Goal: Transaction & Acquisition: Purchase product/service

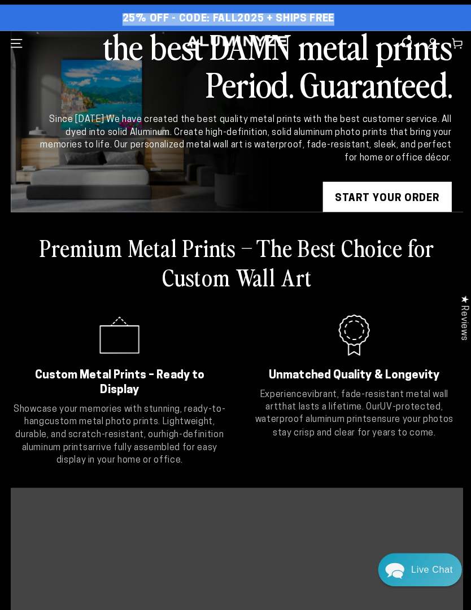
scroll to position [11, 0]
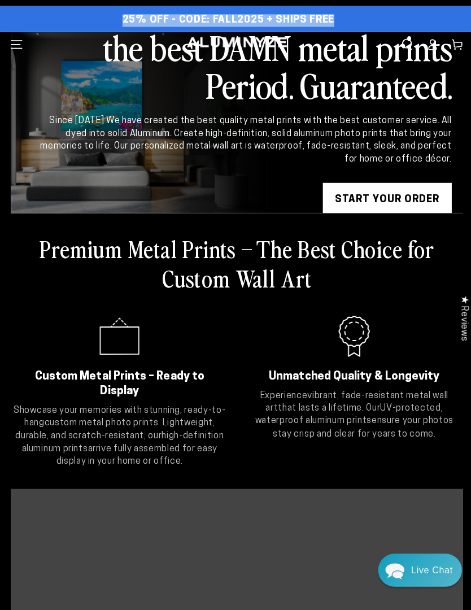
click at [442, 8] on div "25% off FALL Savings + Free Shipping - Use Promo Code: FALL2025 25% OFF - Code:…" at bounding box center [235, 19] width 471 height 27
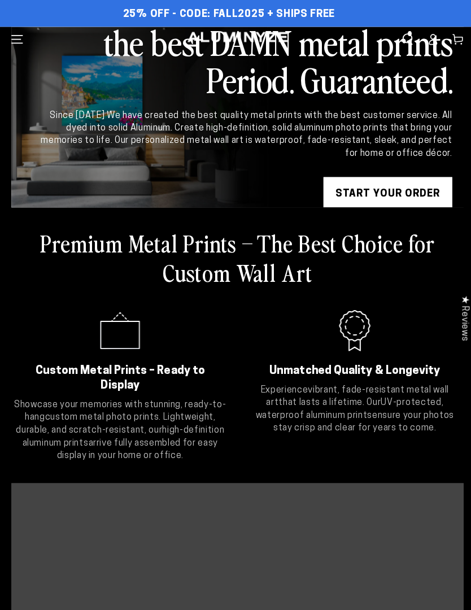
scroll to position [6, 0]
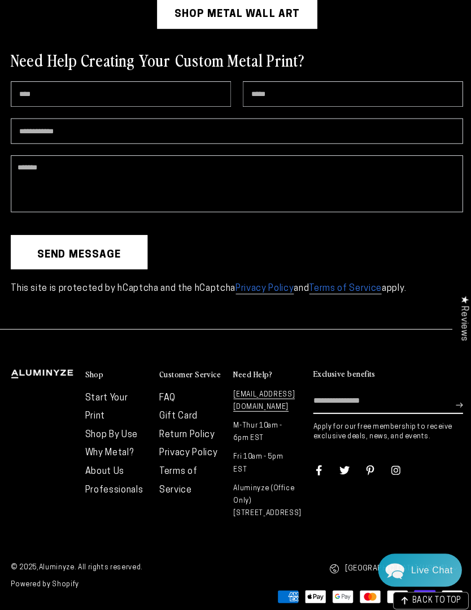
scroll to position [2916, 0]
click at [349, 180] on form "Name Email * Phone number Comment Send message This site is protected by hCaptc…" at bounding box center [235, 188] width 449 height 214
click at [342, 143] on input "Phone number" at bounding box center [235, 130] width 449 height 25
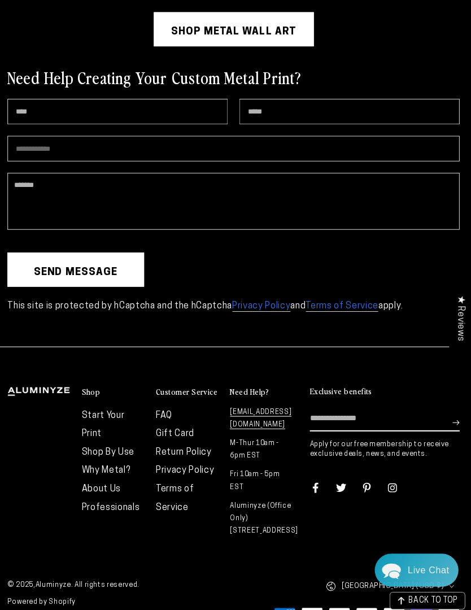
scroll to position [2895, 0]
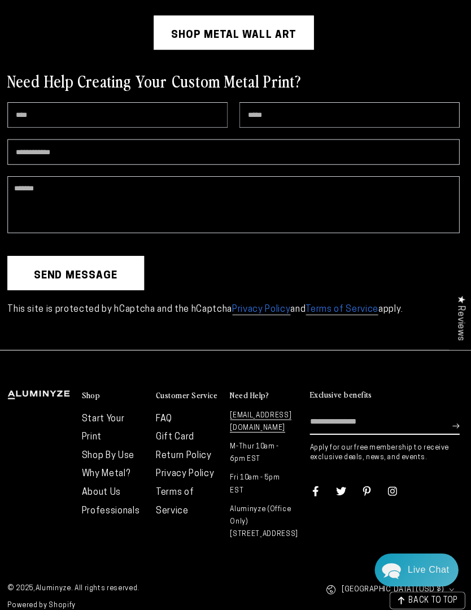
click at [362, 50] on div "Shop Metal Wall Art" at bounding box center [235, 33] width 449 height 34
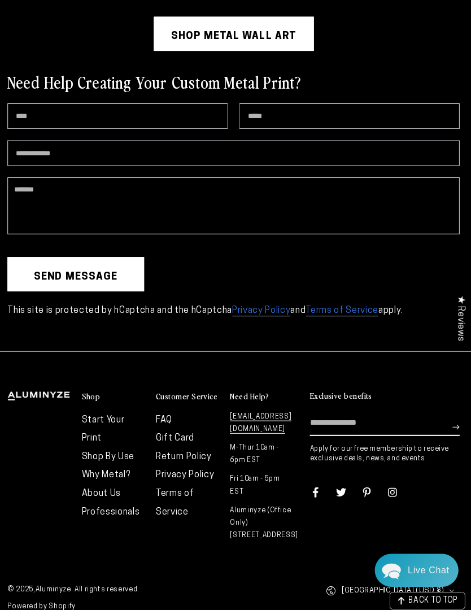
click at [290, 50] on link "Shop Metal Wall Art" at bounding box center [236, 33] width 159 height 34
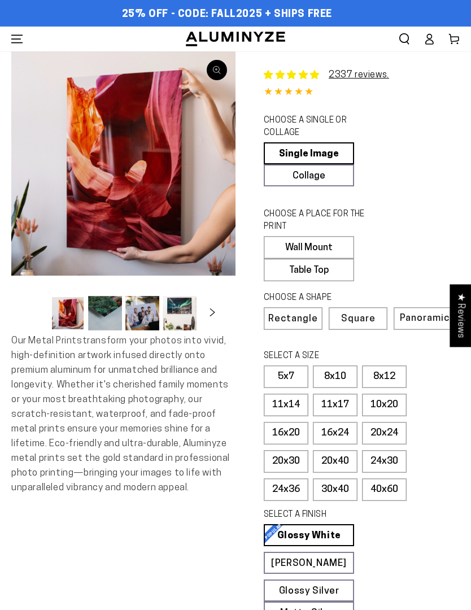
select select "**********"
